Goal: Information Seeking & Learning: Learn about a topic

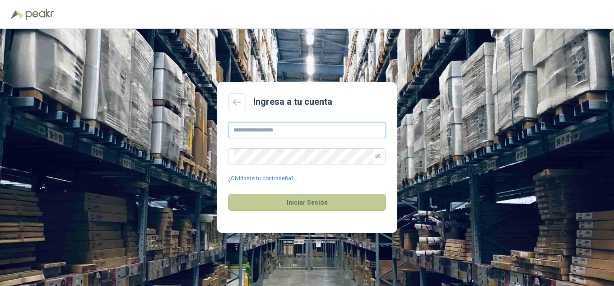
type input "**********"
click at [349, 198] on button "Iniciar Sesión" at bounding box center [307, 202] width 158 height 17
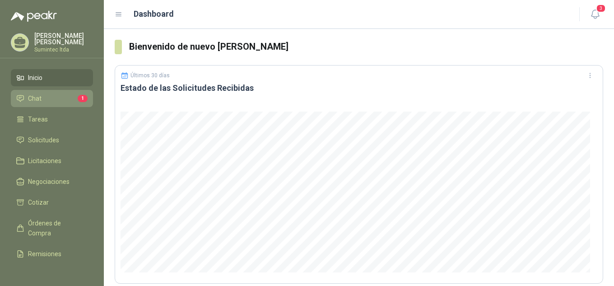
click at [37, 97] on span "Chat" at bounding box center [35, 98] width 14 height 10
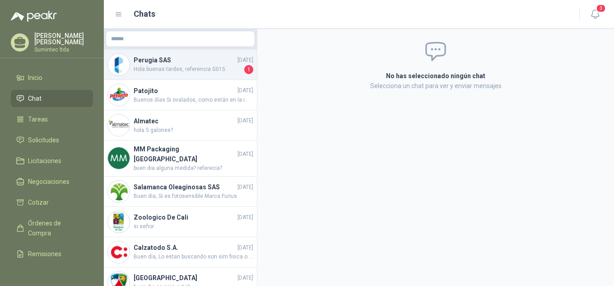
click at [182, 70] on span "Hola buenas tardes, referencia G015" at bounding box center [188, 69] width 109 height 9
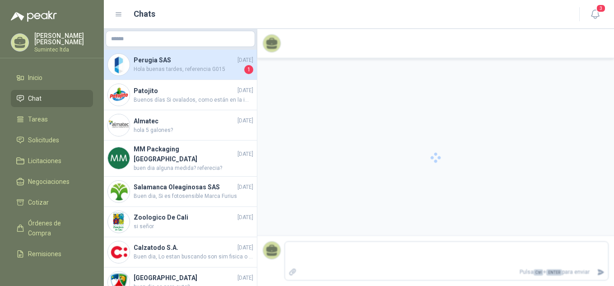
scroll to position [95, 0]
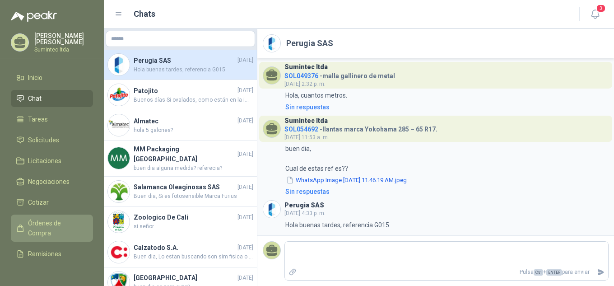
click at [48, 219] on span "Órdenes de Compra" at bounding box center [56, 228] width 56 height 20
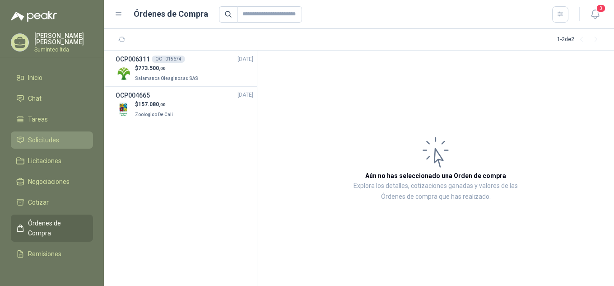
click at [51, 135] on span "Solicitudes" at bounding box center [43, 140] width 31 height 10
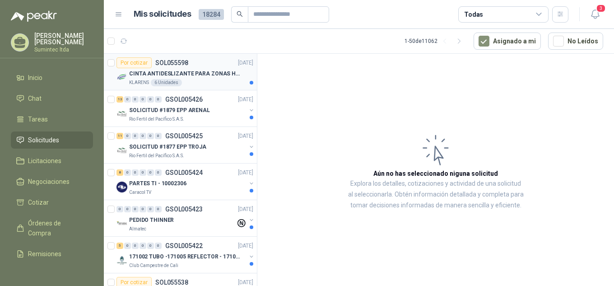
click at [207, 71] on p "CINTA ANTIDESLIZANTE PARA ZONAS HUMEDAS" at bounding box center [185, 74] width 112 height 9
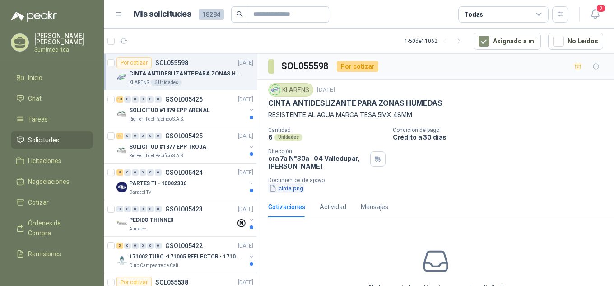
click at [293, 188] on button "cinta.png" at bounding box center [286, 187] width 36 height 9
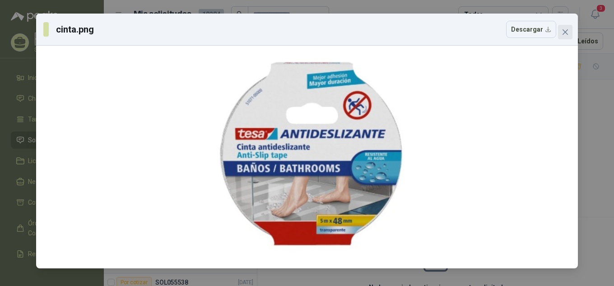
click at [560, 31] on span "Close" at bounding box center [565, 31] width 14 height 7
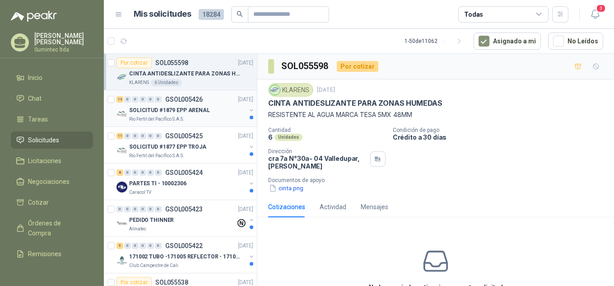
click at [219, 112] on div "SOLICITUD #1879 EPP ARENAL" at bounding box center [187, 110] width 117 height 11
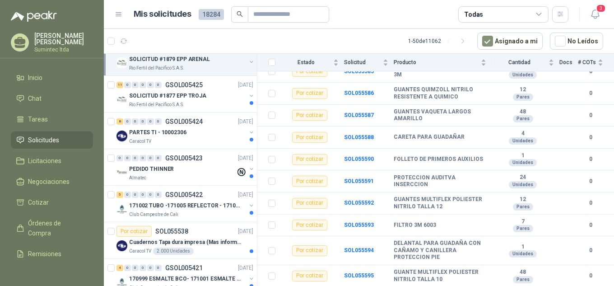
scroll to position [165, 0]
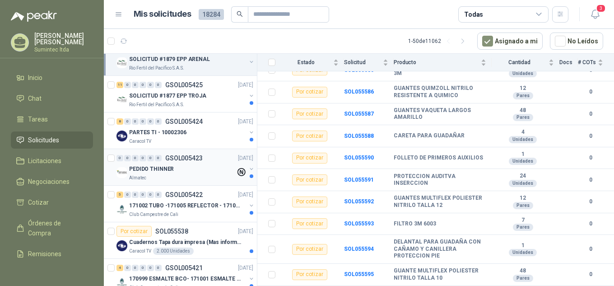
click at [190, 167] on div "PEDIDO THINNER" at bounding box center [182, 168] width 107 height 11
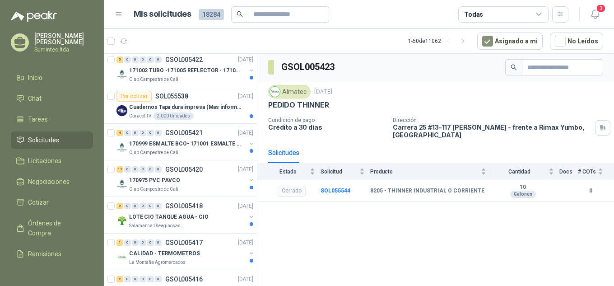
scroll to position [212, 0]
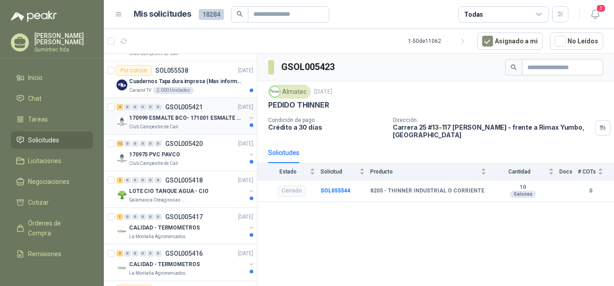
click at [235, 125] on div "Club Campestre de Cali" at bounding box center [187, 126] width 117 height 7
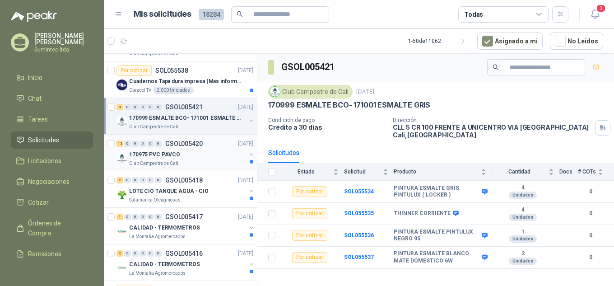
click at [205, 160] on div "Club Campestre de Cali" at bounding box center [187, 163] width 117 height 7
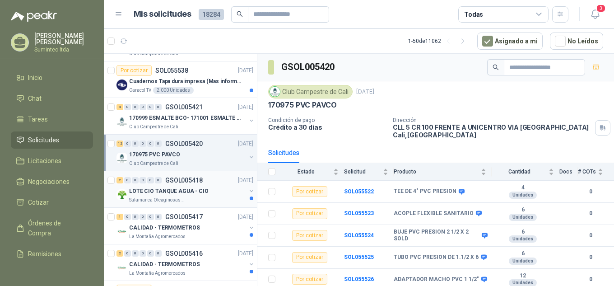
click at [201, 200] on div "Salamanca Oleaginosas SAS" at bounding box center [187, 199] width 117 height 7
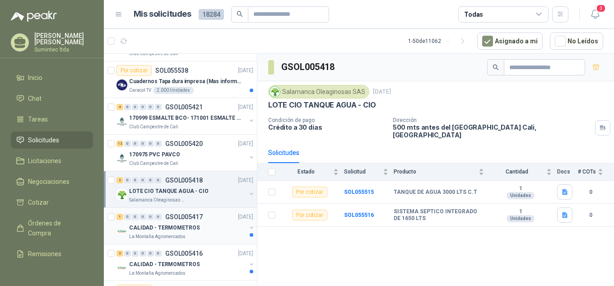
click at [187, 231] on p "CALIDAD - TERMOMETROS" at bounding box center [164, 228] width 70 height 9
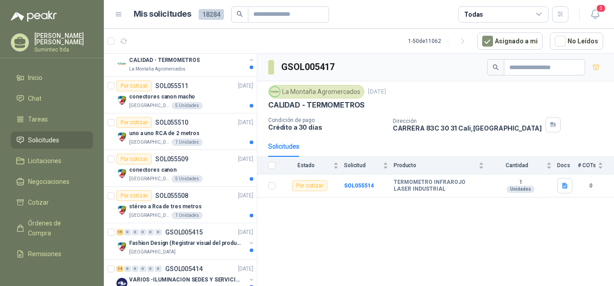
scroll to position [420, 0]
